Goal: Task Accomplishment & Management: Use online tool/utility

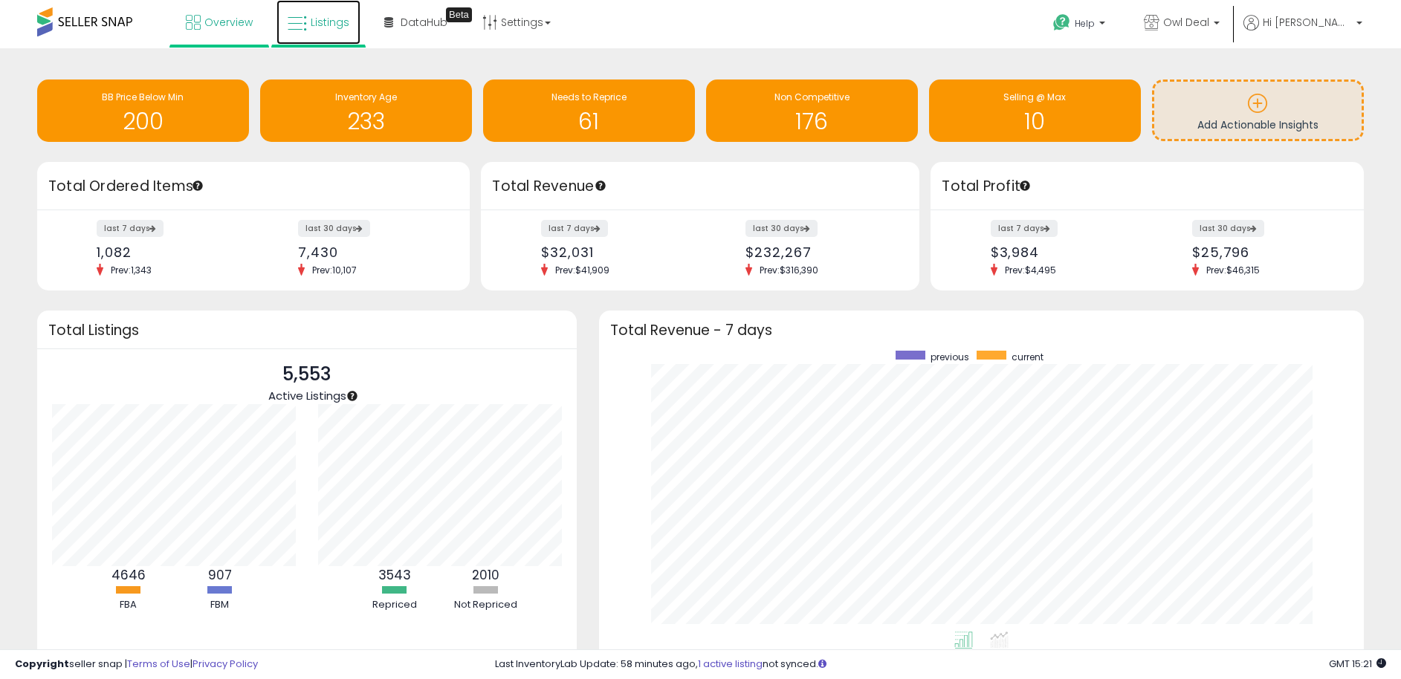
click at [323, 24] on span "Listings" at bounding box center [330, 22] width 39 height 15
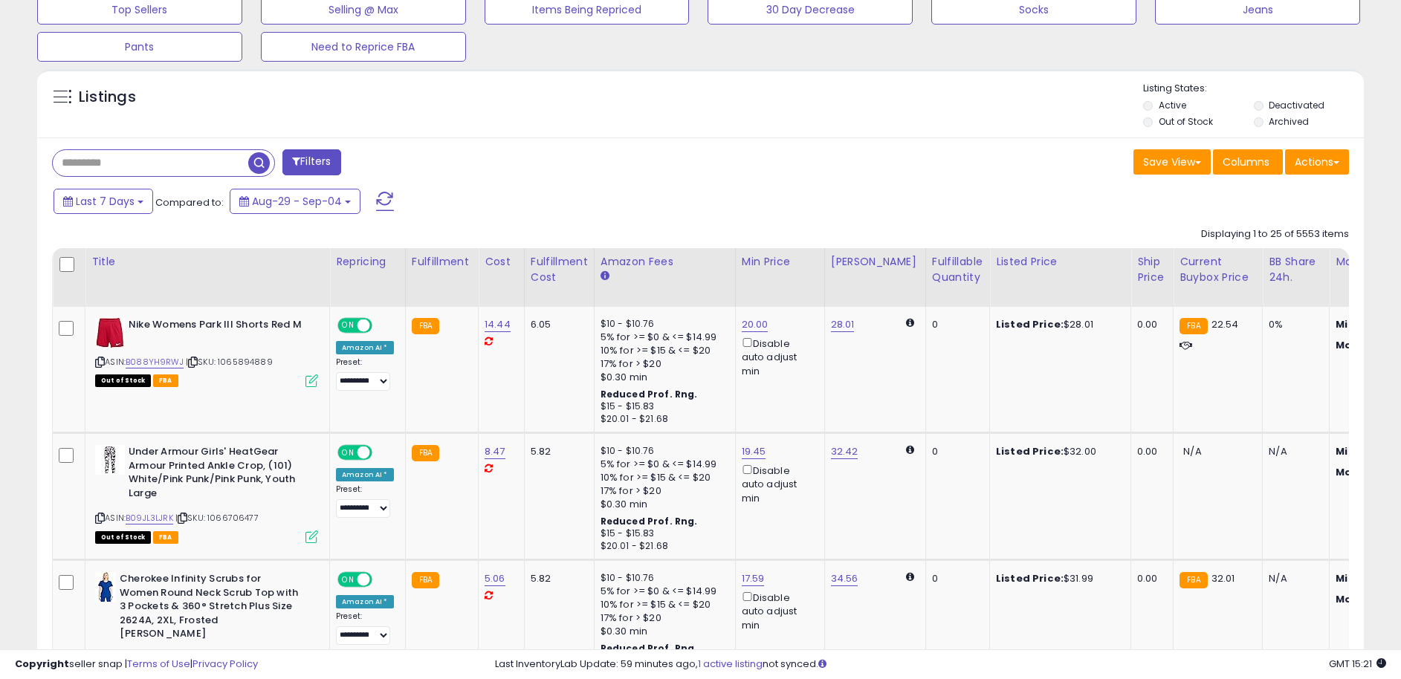
scroll to position [524, 0]
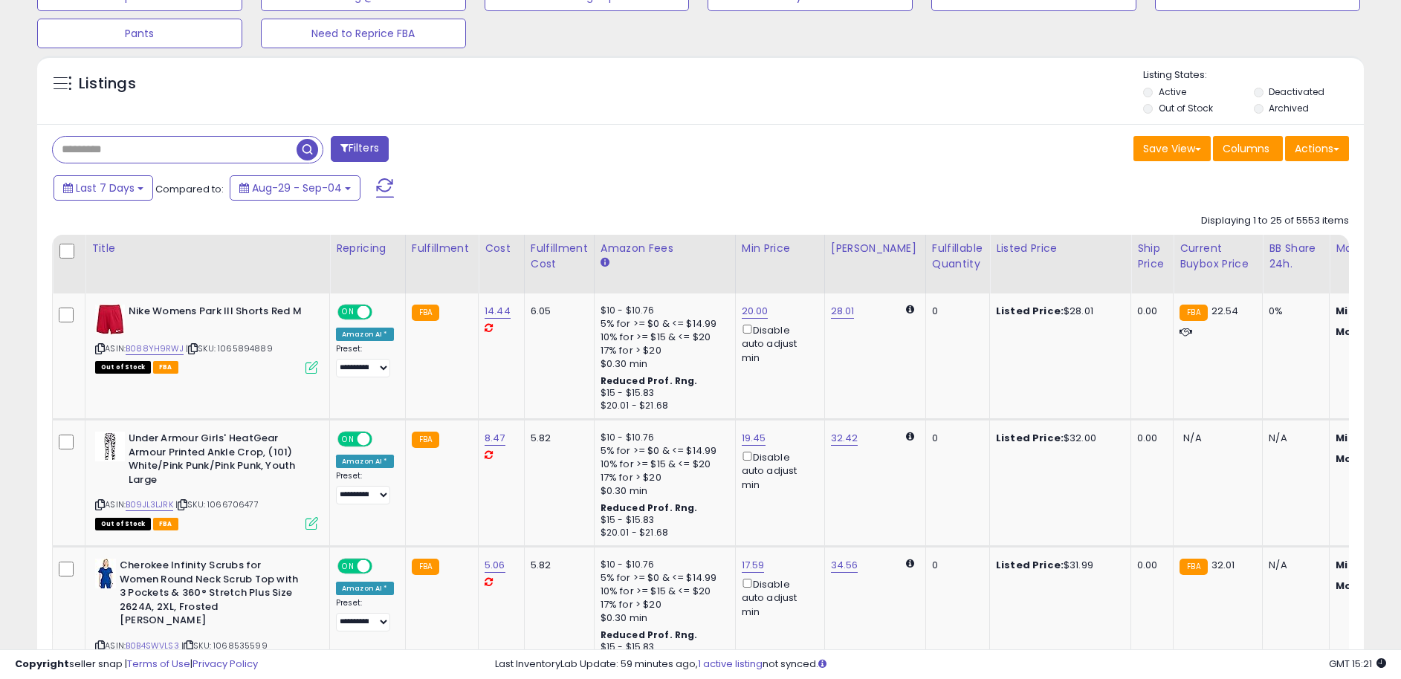
click at [203, 146] on input "text" at bounding box center [175, 150] width 244 height 26
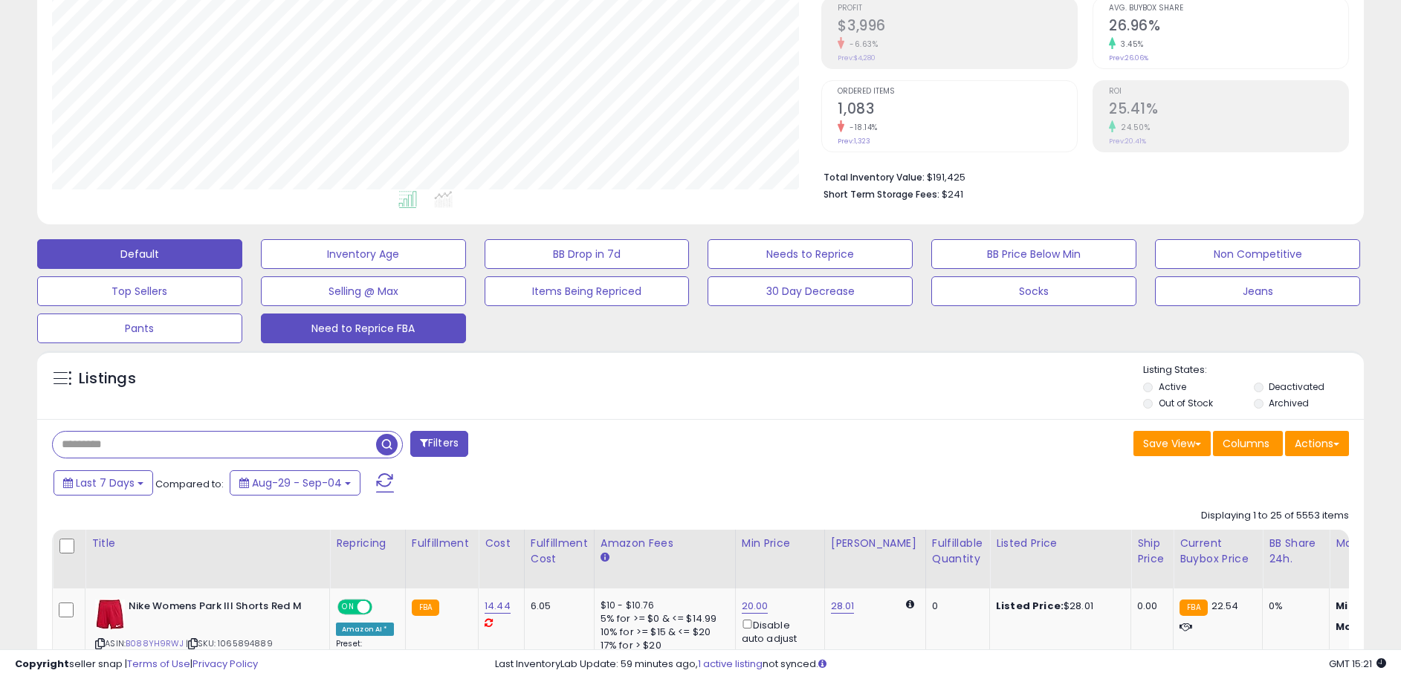
click at [424, 323] on button "Need to Reprice FBA" at bounding box center [363, 329] width 205 height 30
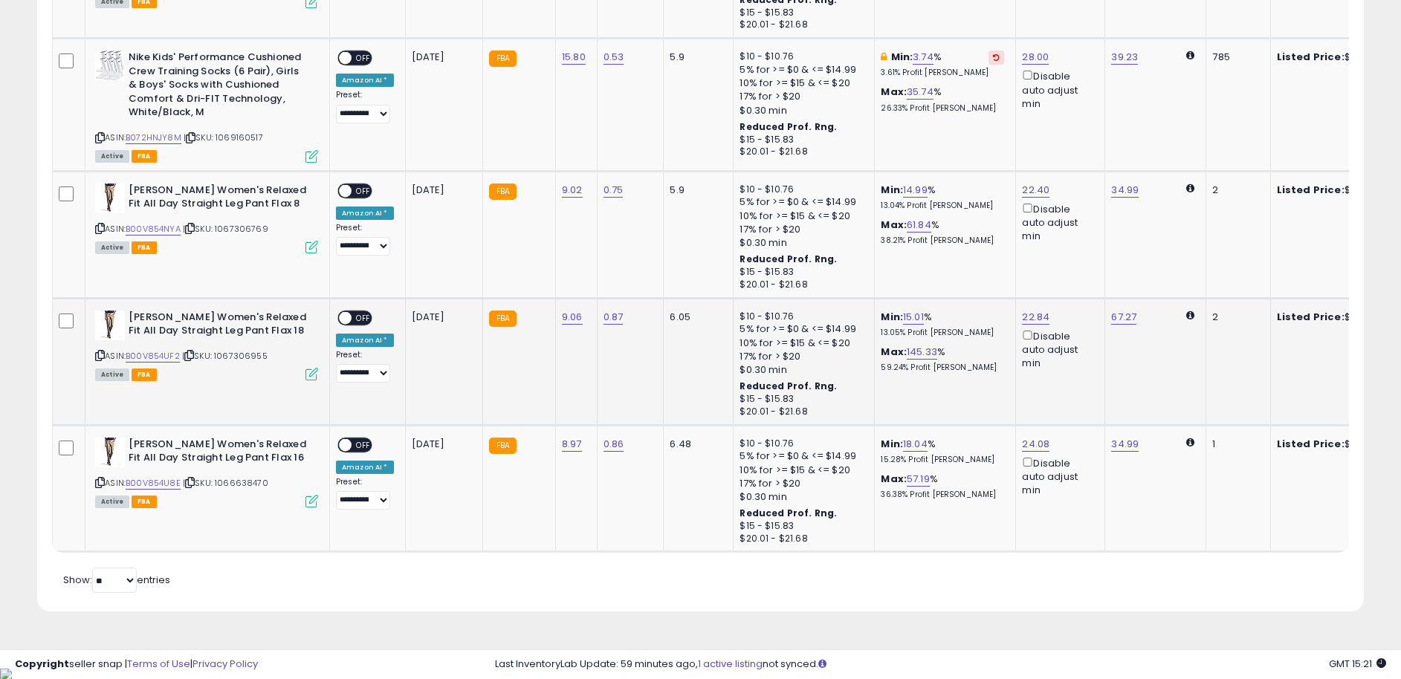
scroll to position [2494, 0]
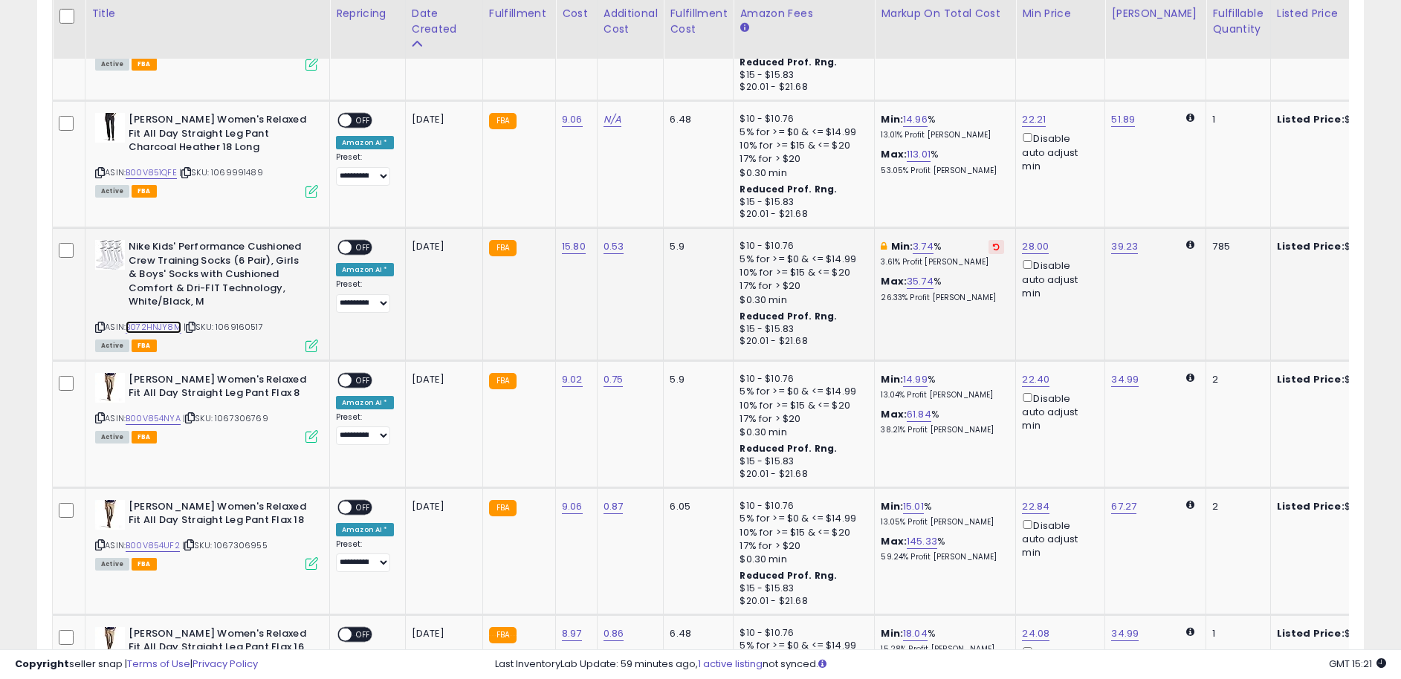
click at [161, 325] on link "B072HNJY8M" at bounding box center [154, 327] width 56 height 13
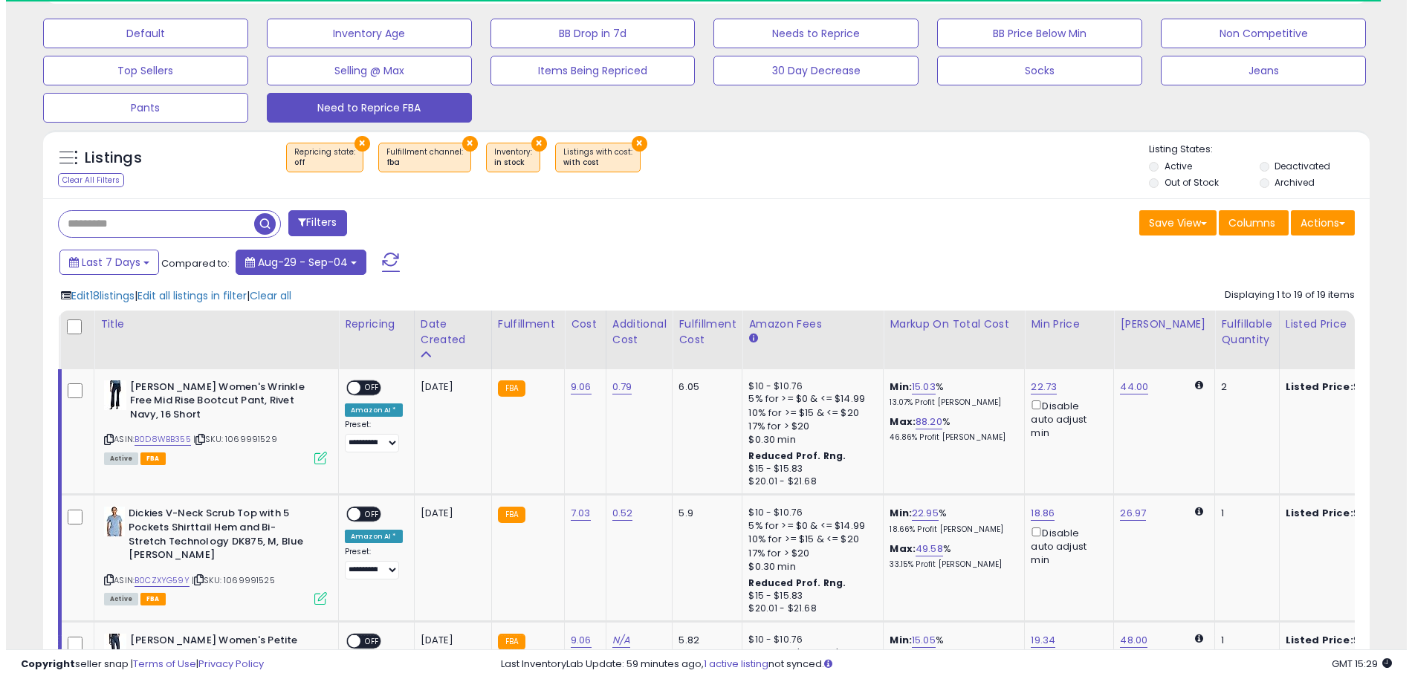
scroll to position [510, 0]
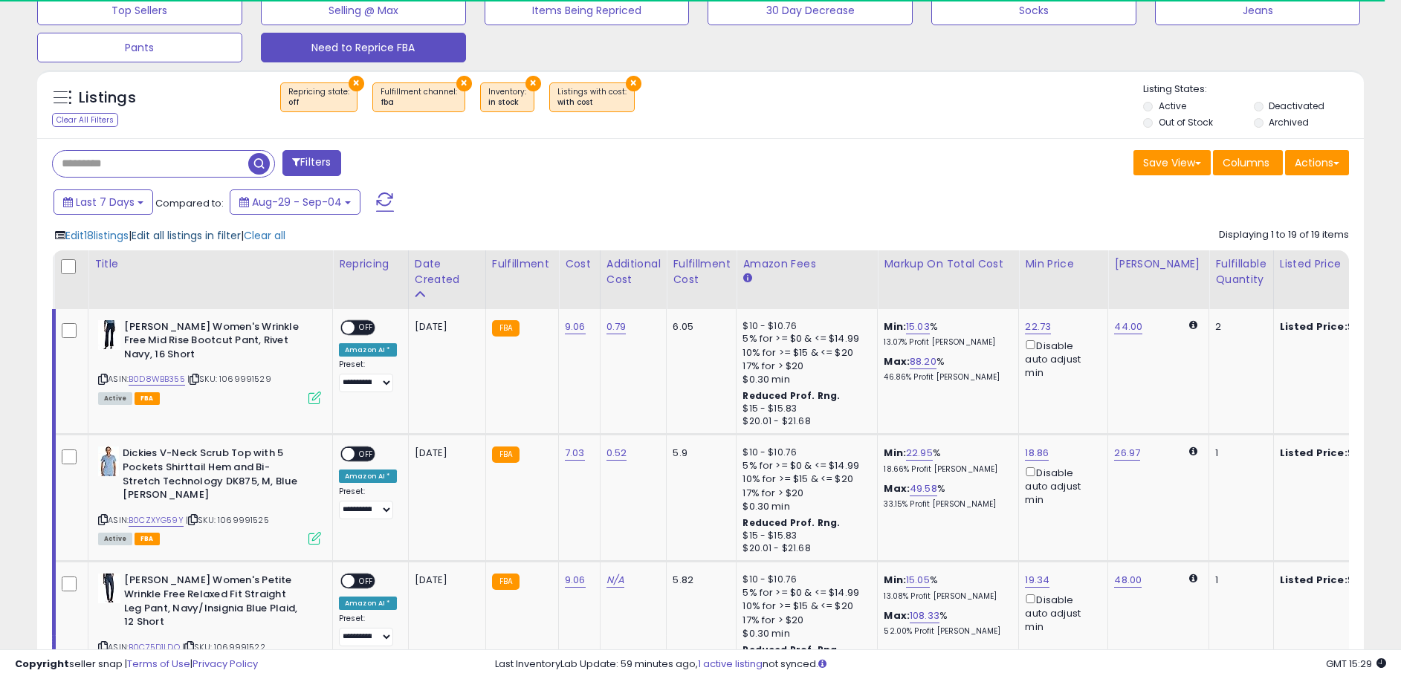
click at [182, 234] on span "Edit all listings in filter" at bounding box center [186, 235] width 109 height 15
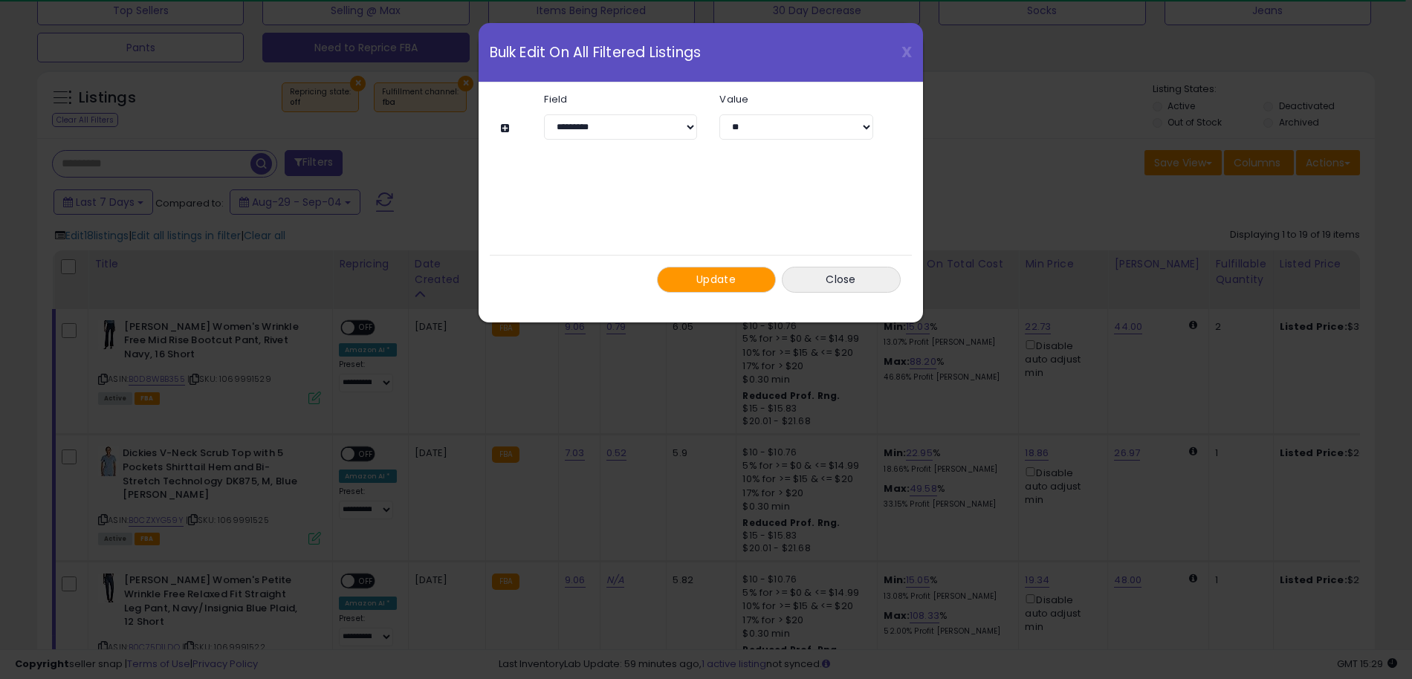
click at [711, 282] on span "Update" at bounding box center [715, 279] width 39 height 15
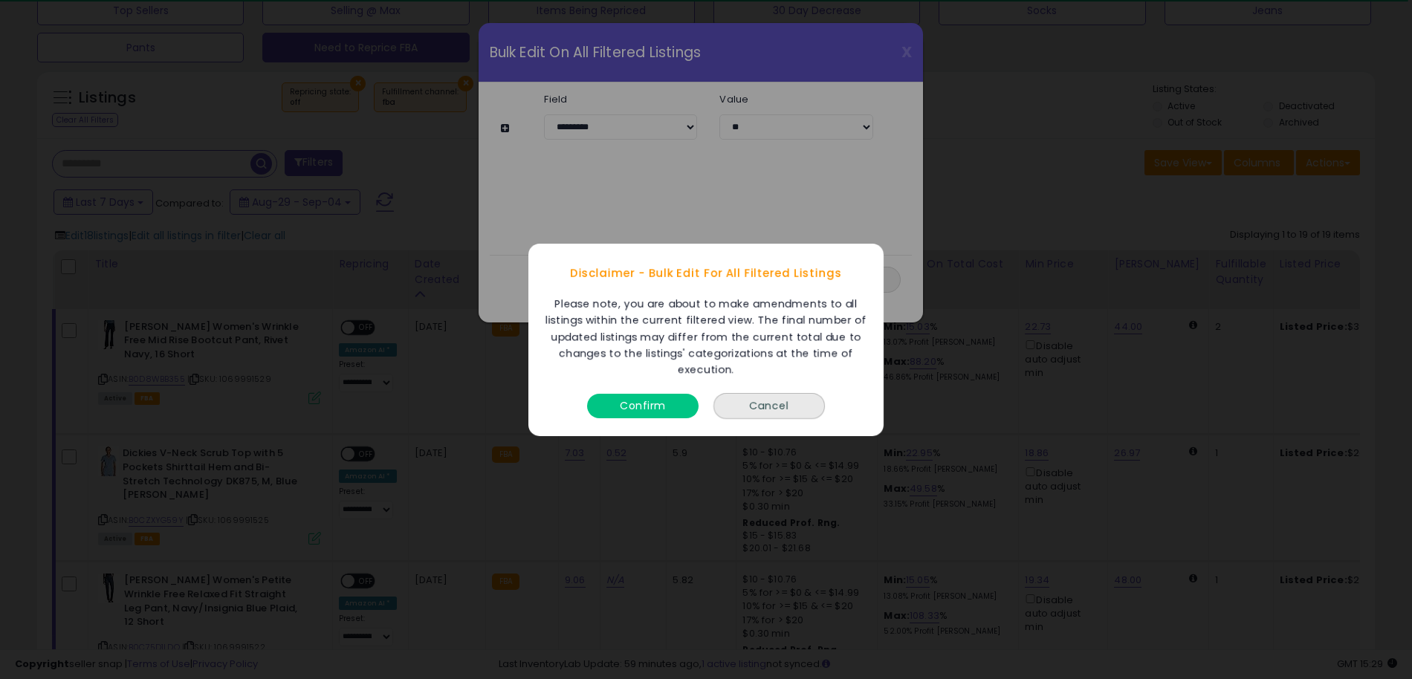
click at [628, 404] on button "Confirm" at bounding box center [642, 405] width 111 height 25
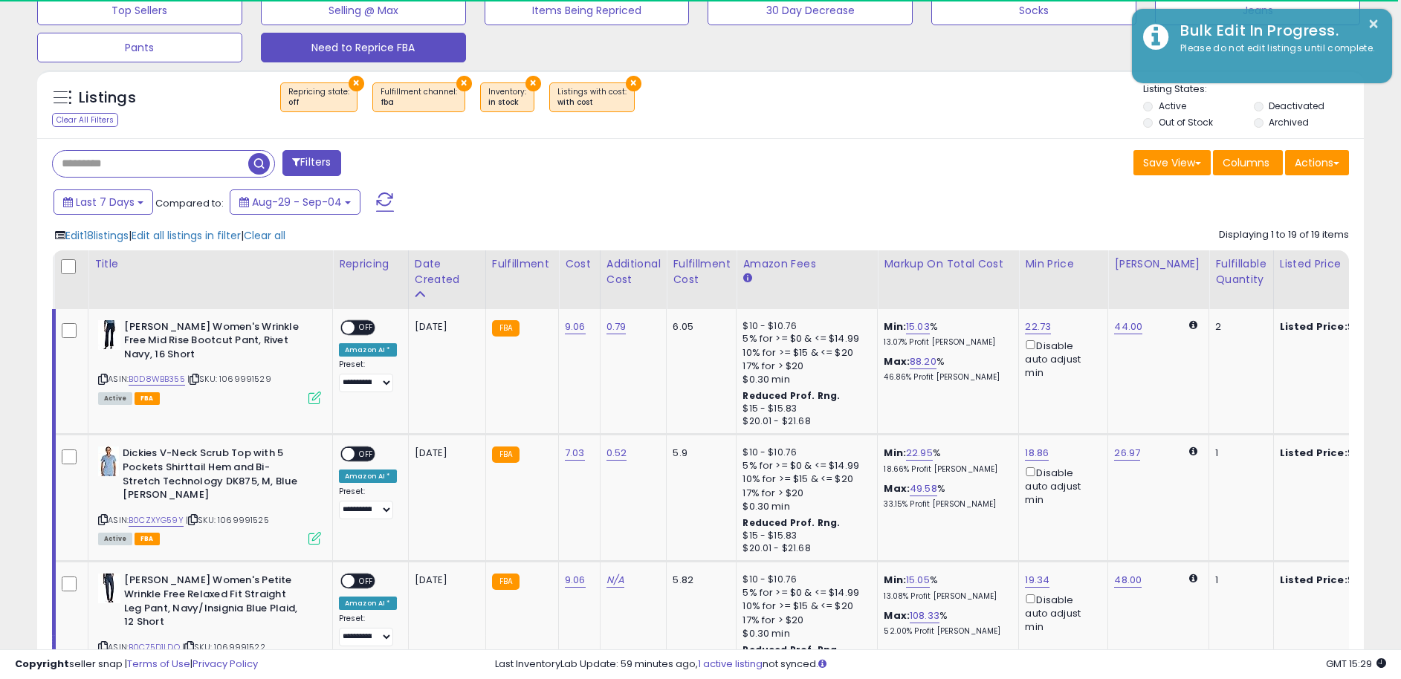
scroll to position [742984, 742519]
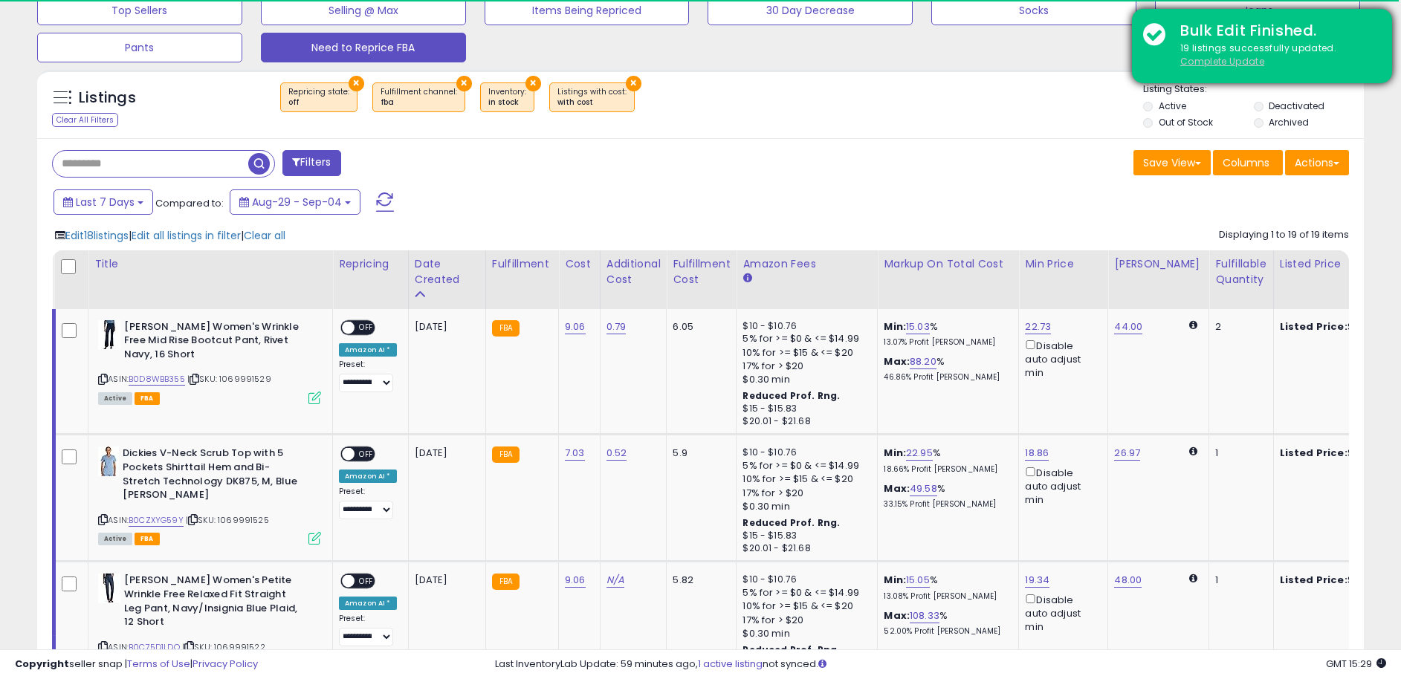
click at [1245, 62] on u "Complete Update" at bounding box center [1222, 61] width 84 height 13
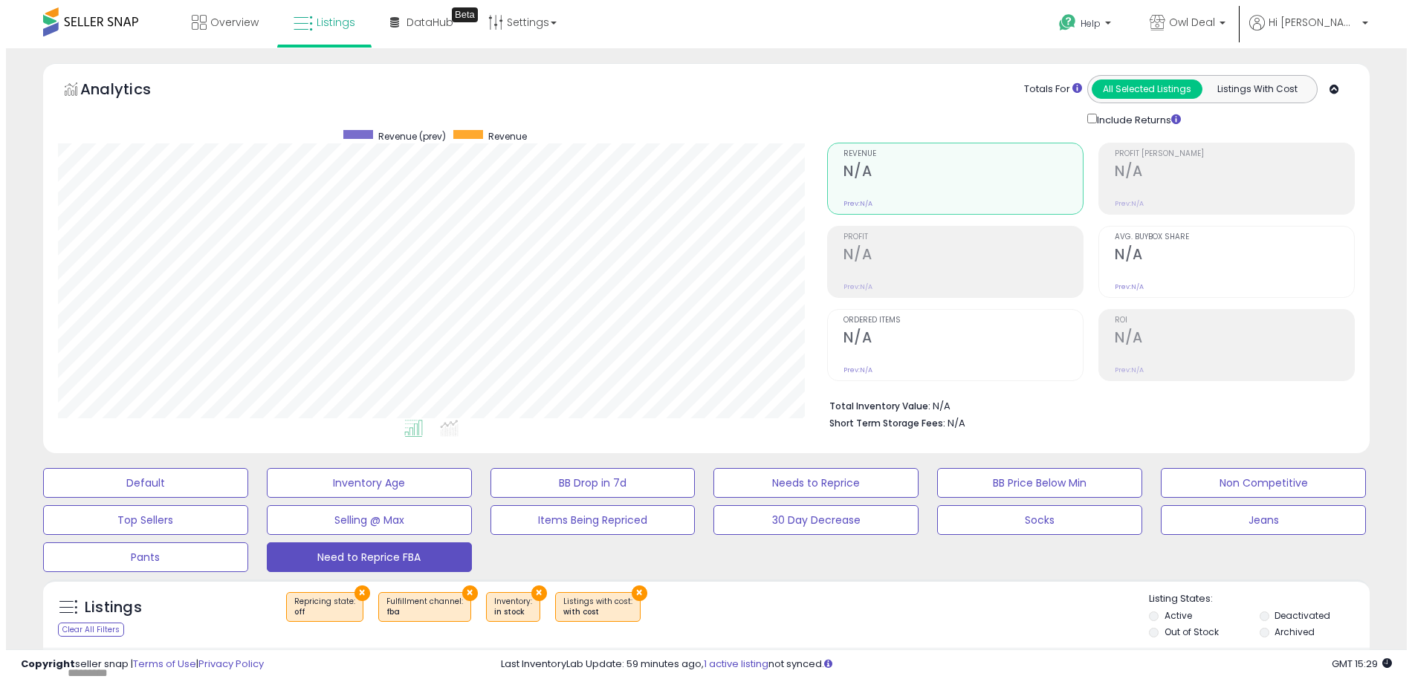
scroll to position [265, 0]
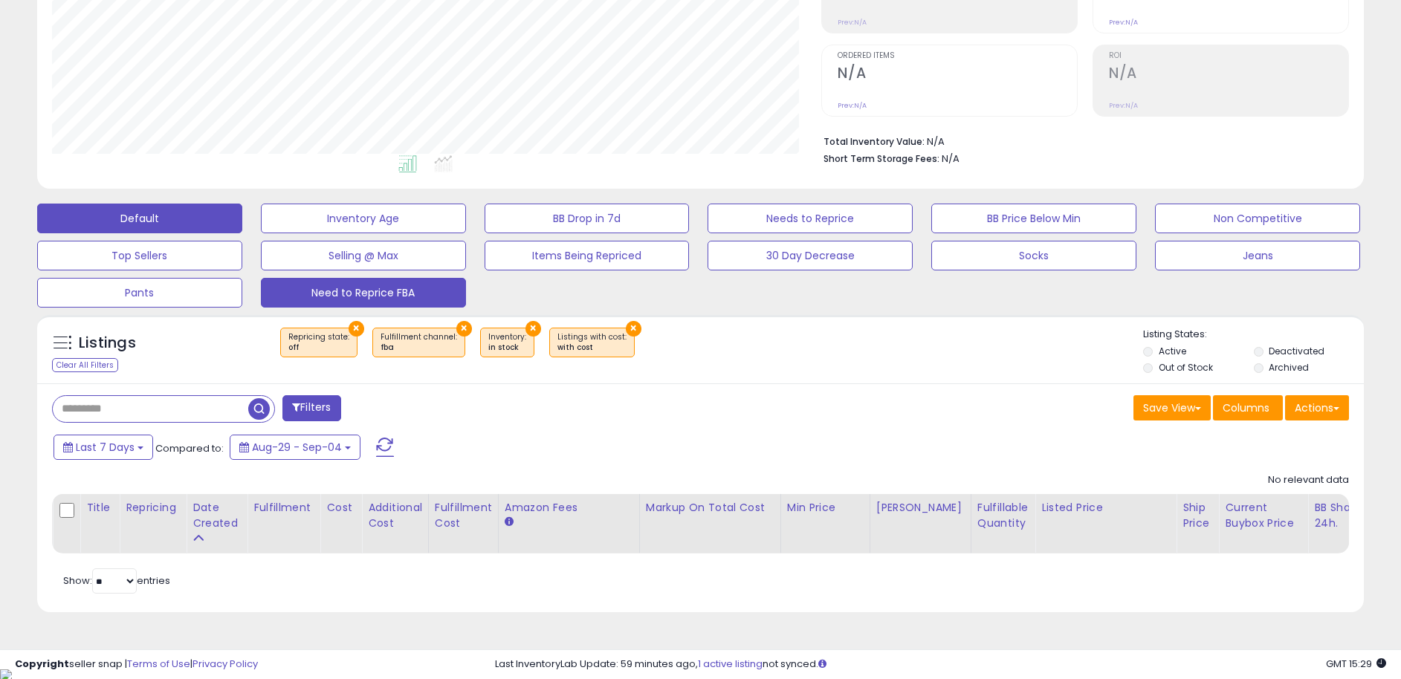
click at [169, 218] on button "Default" at bounding box center [139, 219] width 205 height 30
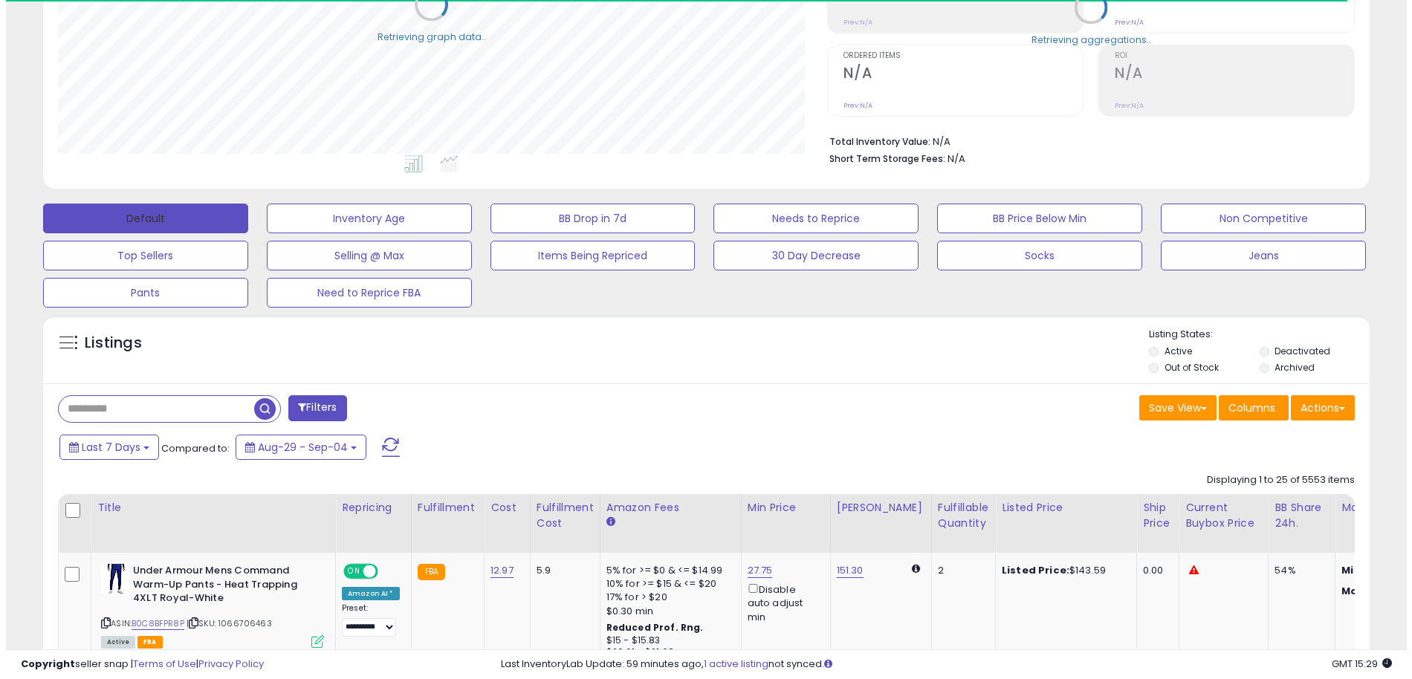
scroll to position [742984, 742519]
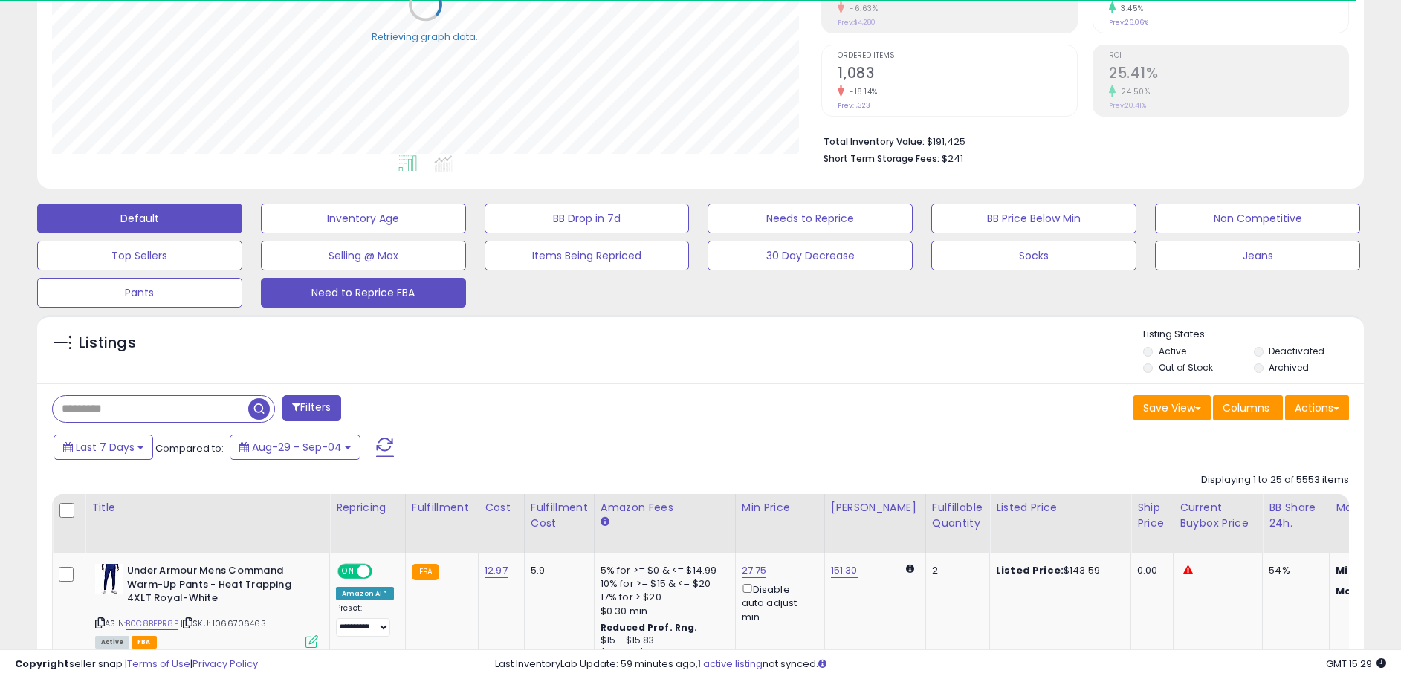
click at [332, 291] on button "Need to Reprice FBA" at bounding box center [363, 293] width 205 height 30
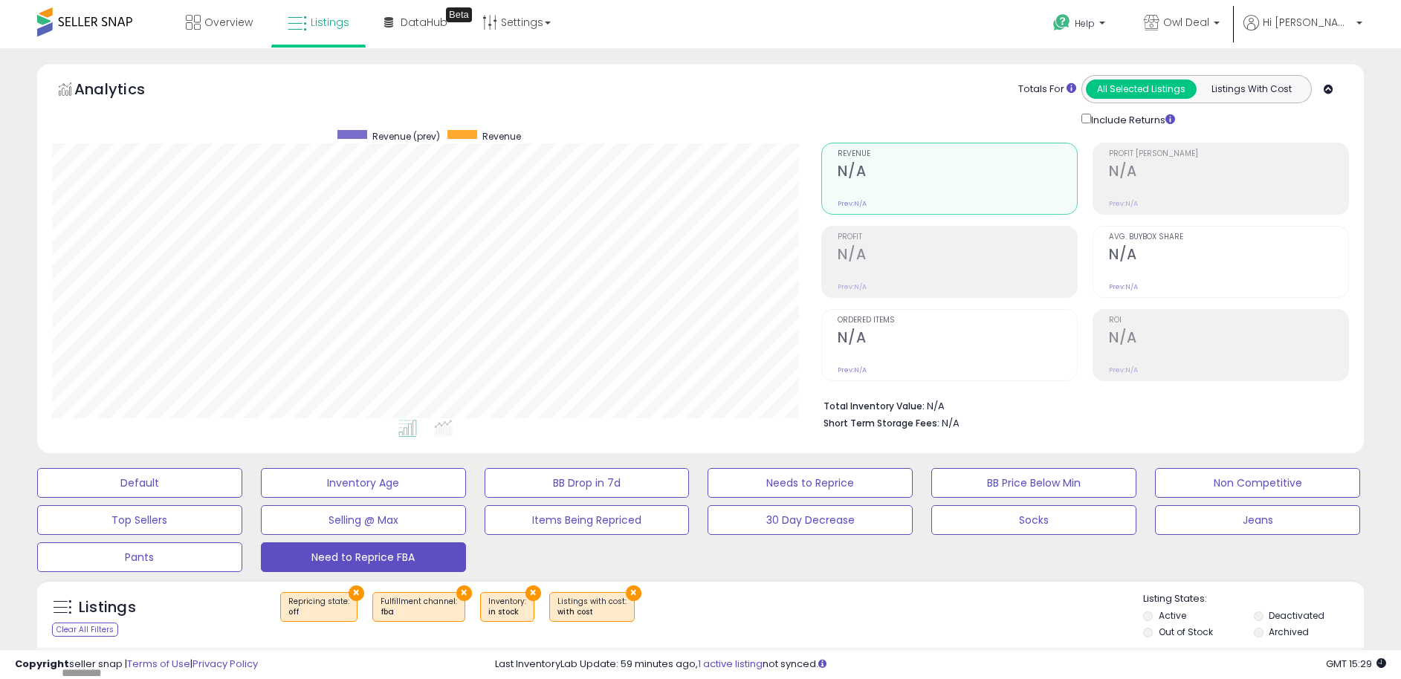
scroll to position [0, 0]
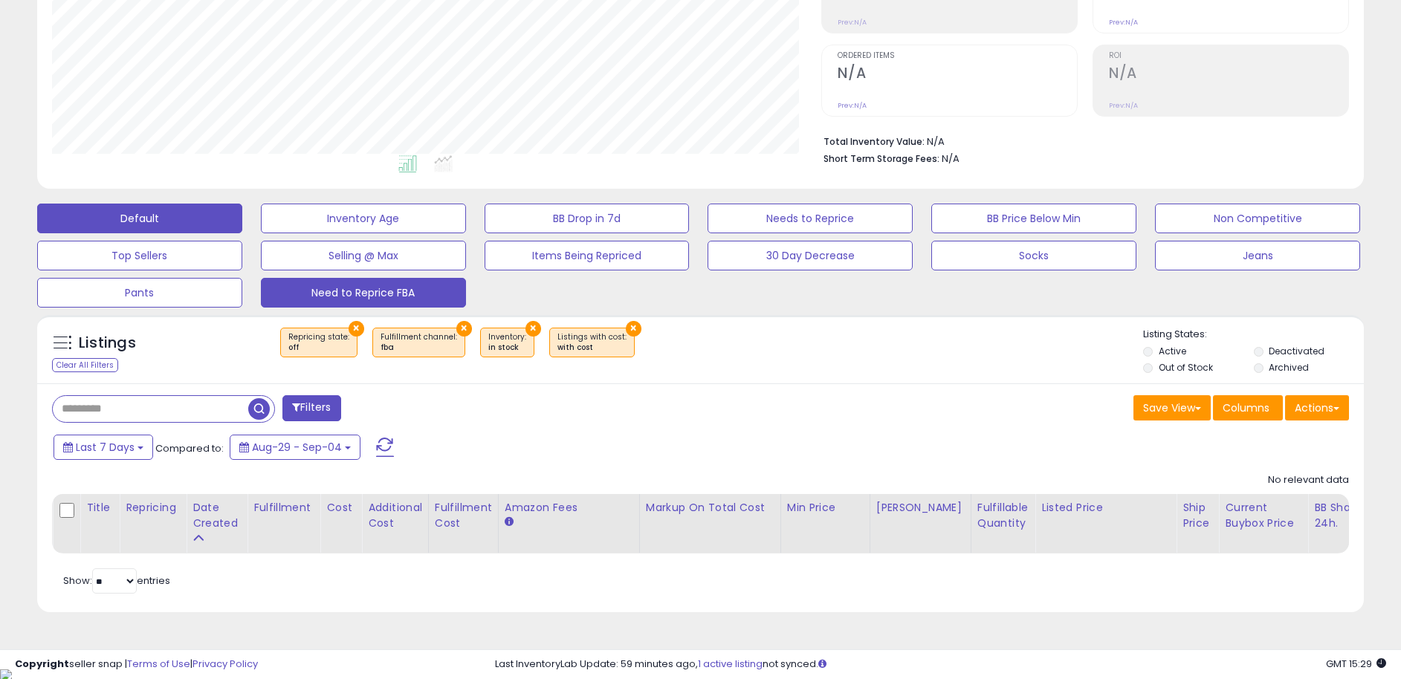
click at [158, 221] on button "Default" at bounding box center [139, 219] width 205 height 30
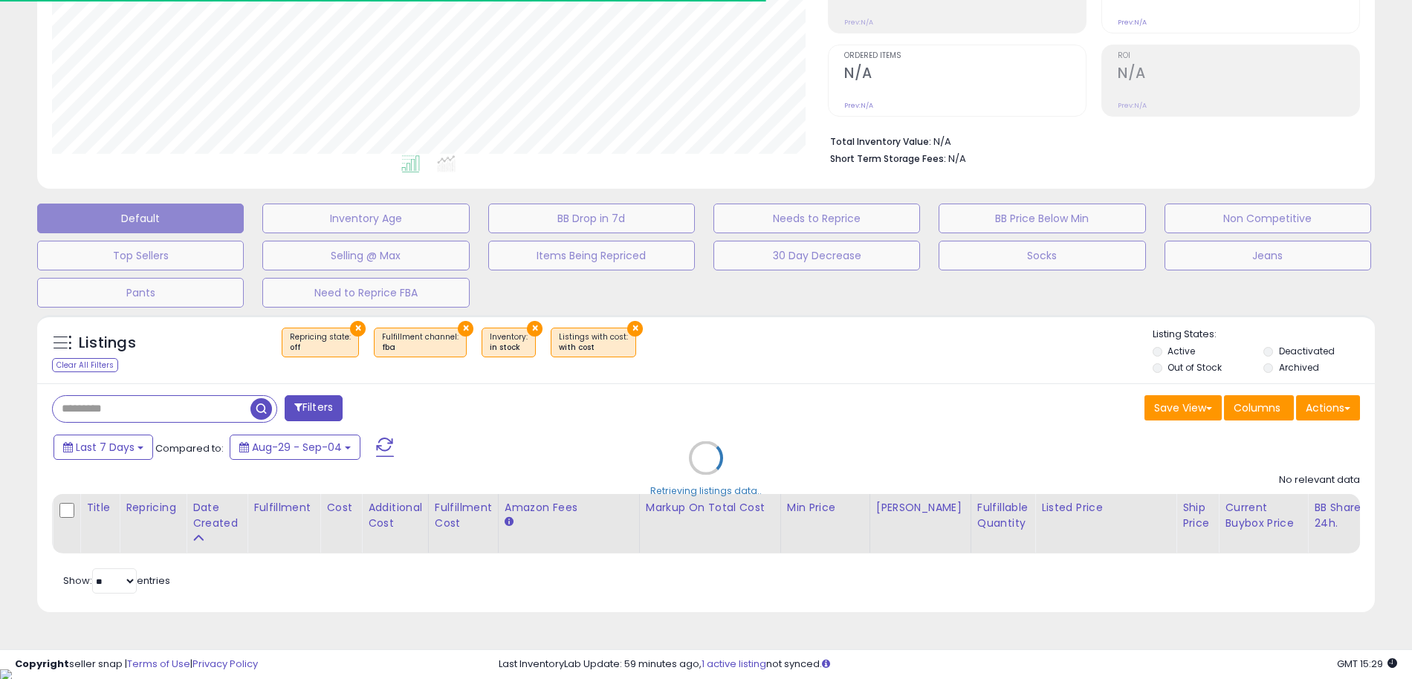
click at [173, 401] on div "Retrieving listings data.." at bounding box center [706, 469] width 1360 height 323
select select "**"
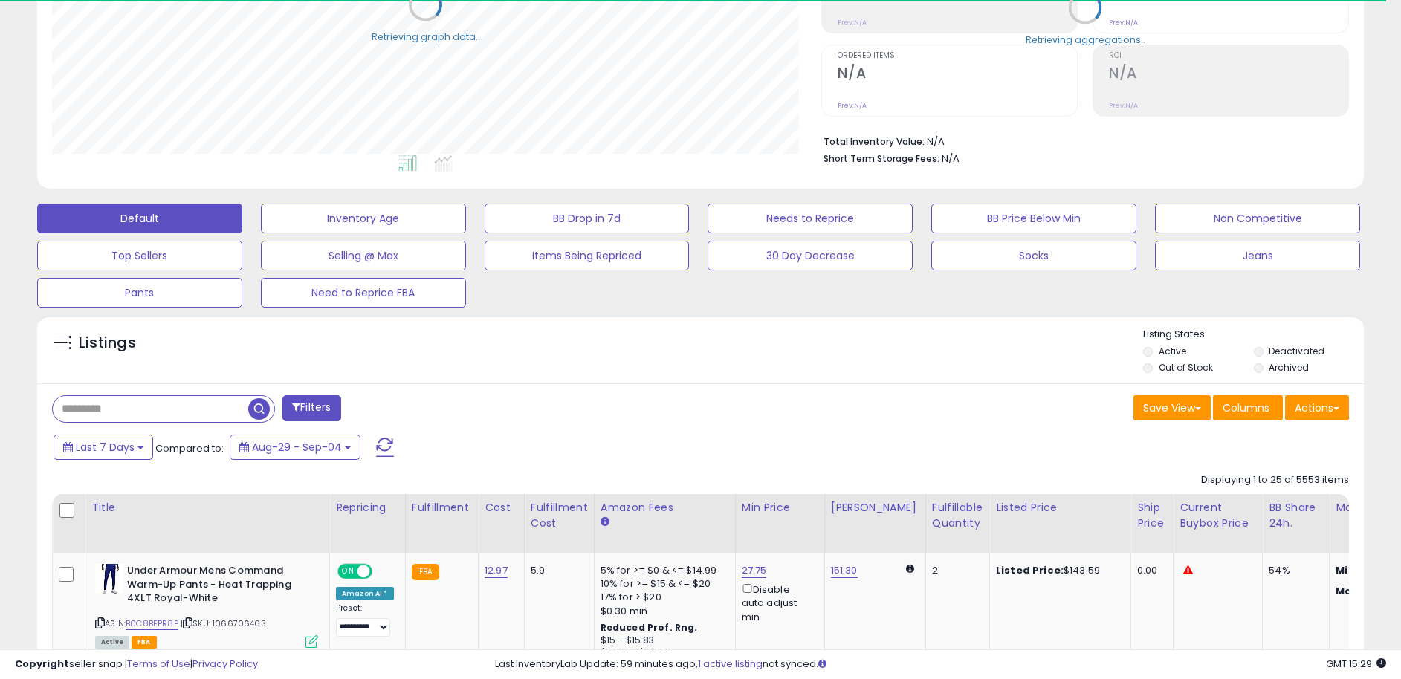
click at [172, 404] on input "text" at bounding box center [150, 409] width 195 height 26
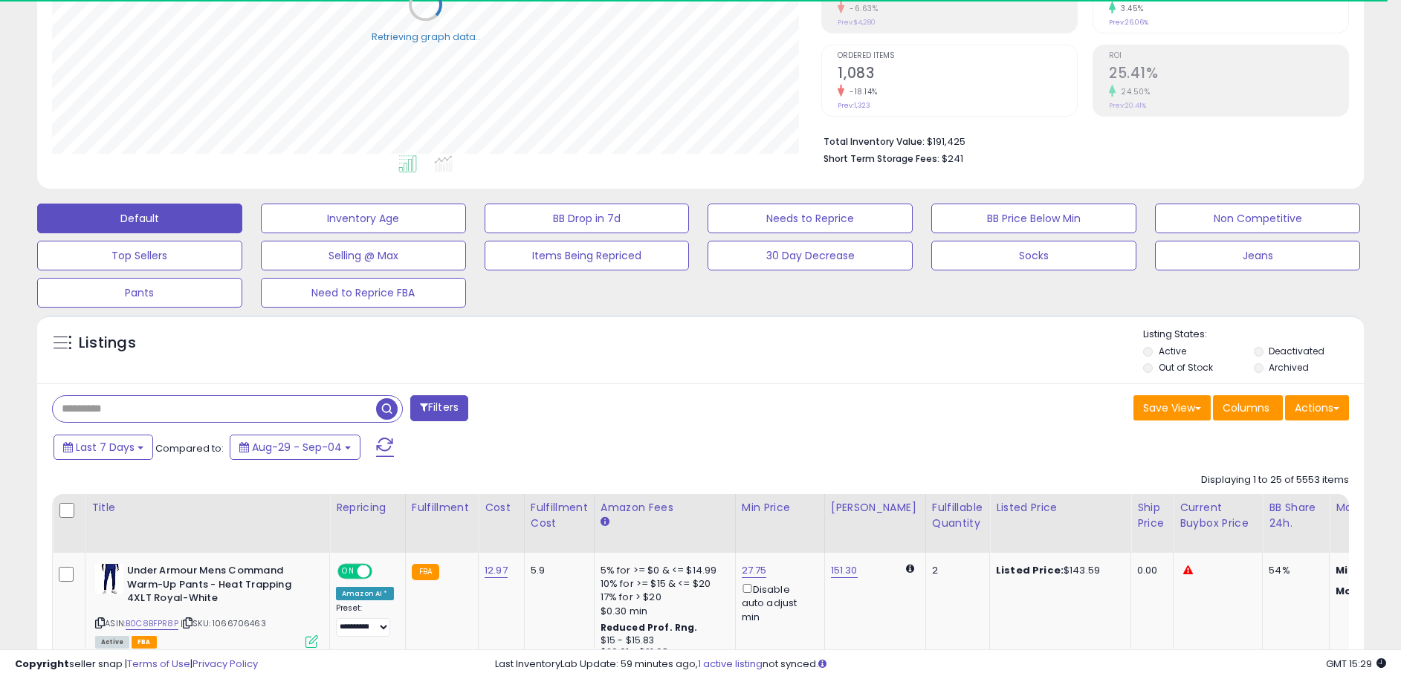
paste input "**********"
type input "**********"
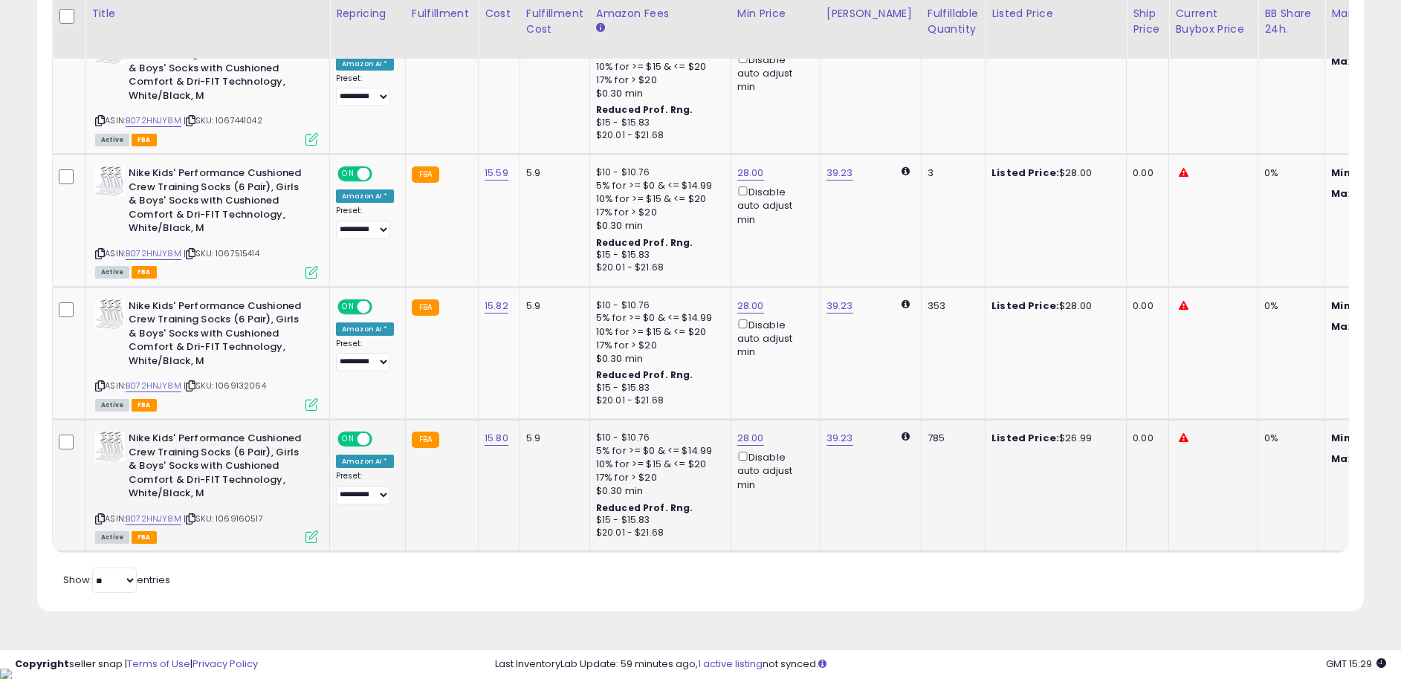
click at [365, 439] on span at bounding box center [364, 439] width 13 height 13
click at [751, 437] on link "28.00" at bounding box center [750, 438] width 27 height 15
click at [685, 383] on input "*****" at bounding box center [708, 387] width 132 height 25
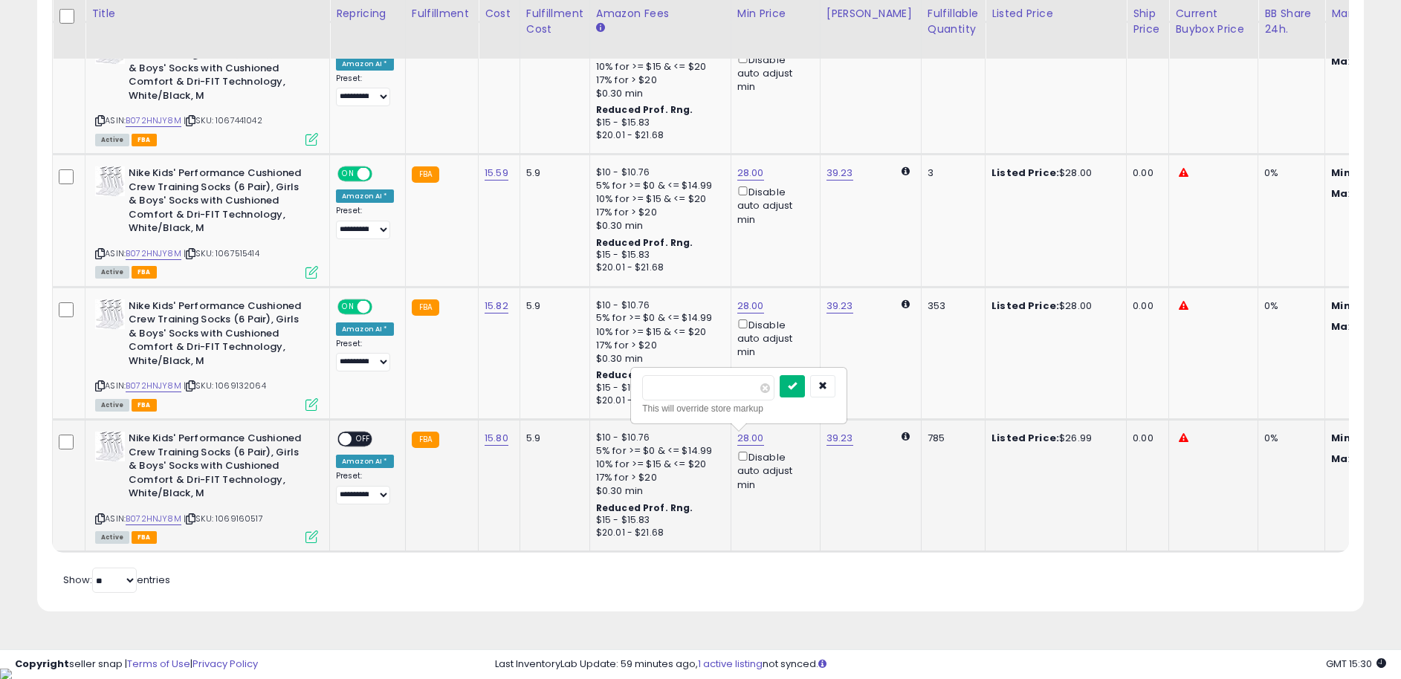
type input "*****"
click at [798, 383] on button "submit" at bounding box center [792, 386] width 25 height 22
click at [890, 598] on div "Retrieving listings data.. Displaying 1 to 7 of 7 items Title Repricing" at bounding box center [700, 68] width 1297 height 1060
